Goal: Information Seeking & Learning: Learn about a topic

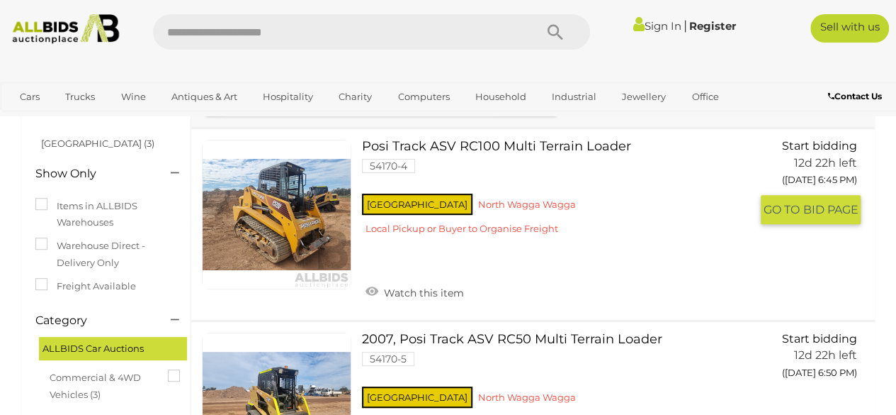
scroll to position [125, 0]
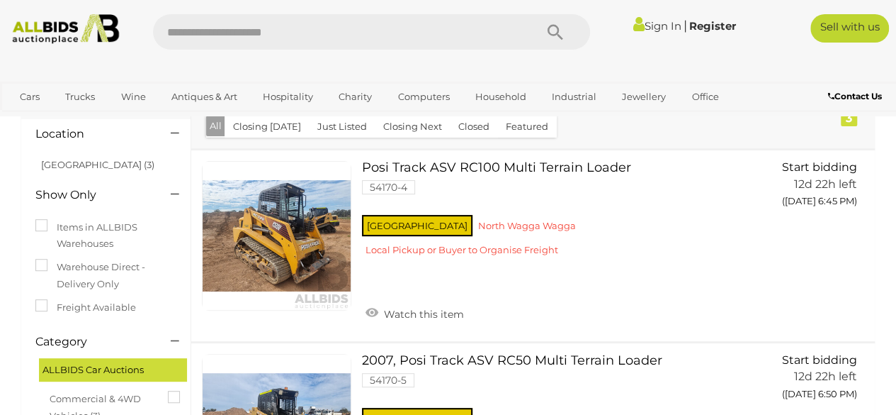
click at [26, 21] on img at bounding box center [65, 29] width 118 height 30
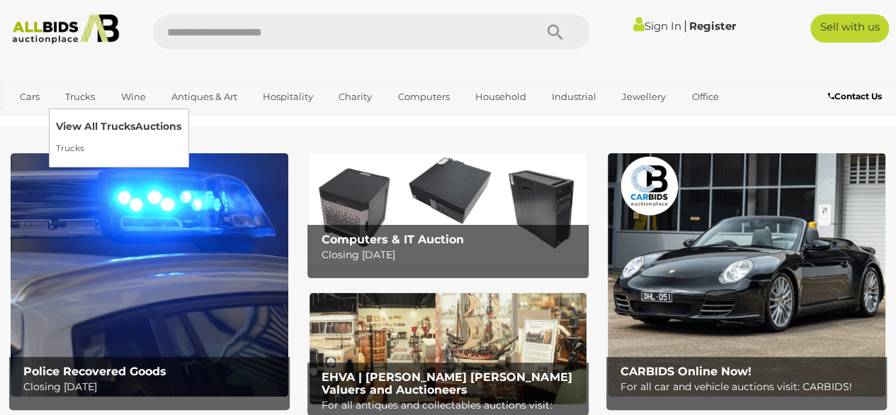
click at [81, 130] on link "View All Trucks Auctions" at bounding box center [118, 127] width 125 height 22
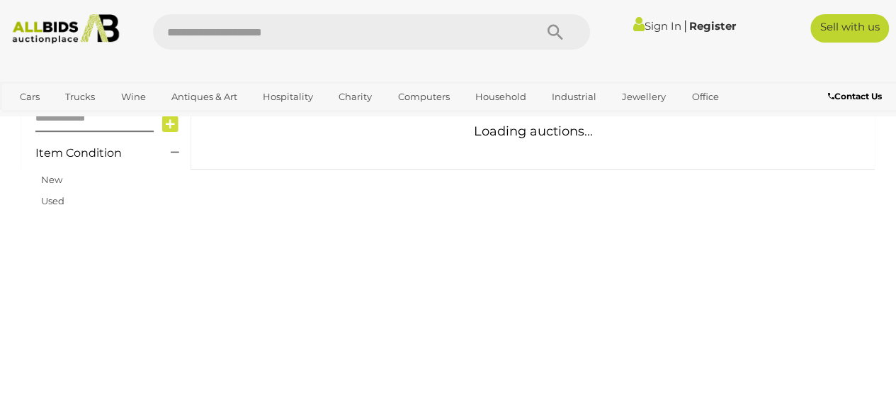
scroll to position [322, 0]
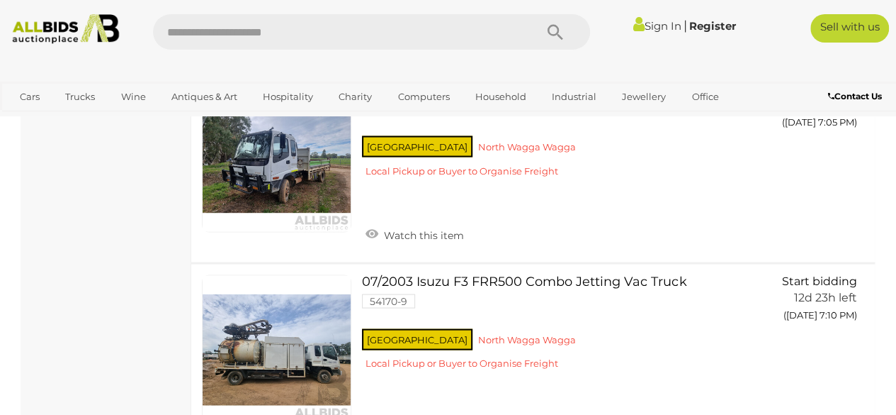
scroll to position [1446, 0]
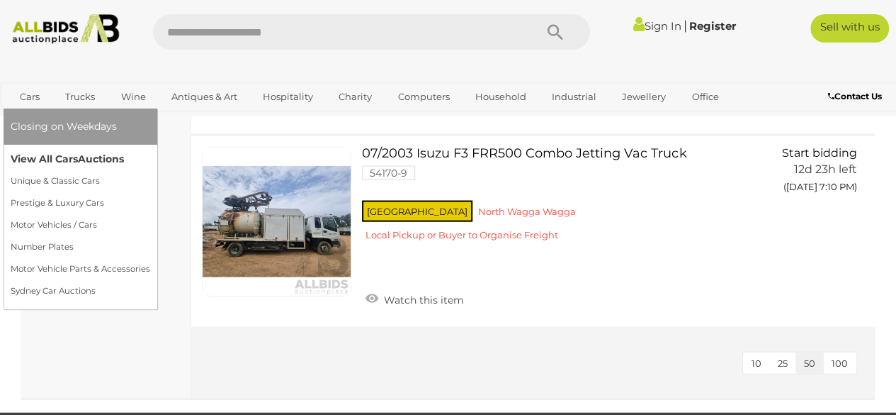
click at [60, 153] on link "View All Cars Auctions" at bounding box center [81, 159] width 140 height 22
